Goal: Transaction & Acquisition: Book appointment/travel/reservation

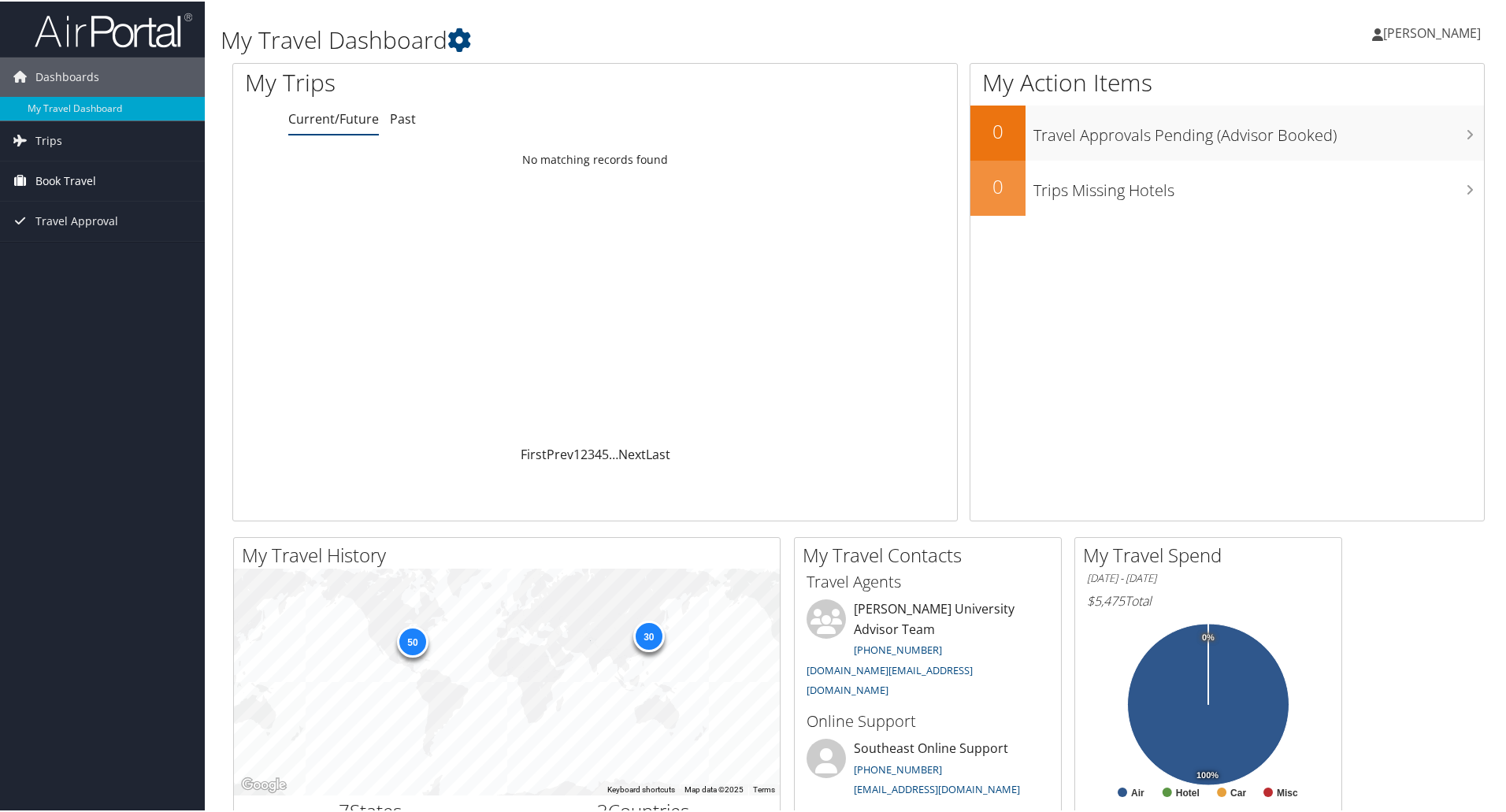
click at [40, 171] on span "Book Travel" at bounding box center [65, 179] width 61 height 39
click at [32, 254] on link "Book/Manage Online Trips" at bounding box center [102, 258] width 205 height 24
